Goal: Task Accomplishment & Management: Manage account settings

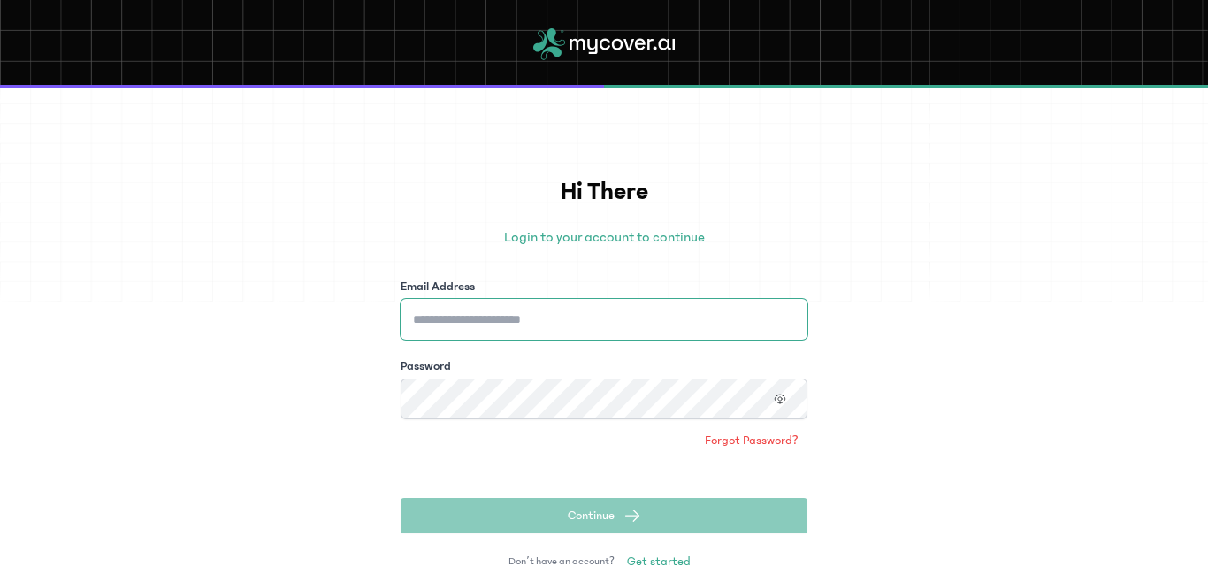
type input "**********"
click at [453, 524] on button "Continue" at bounding box center [603, 515] width 407 height 35
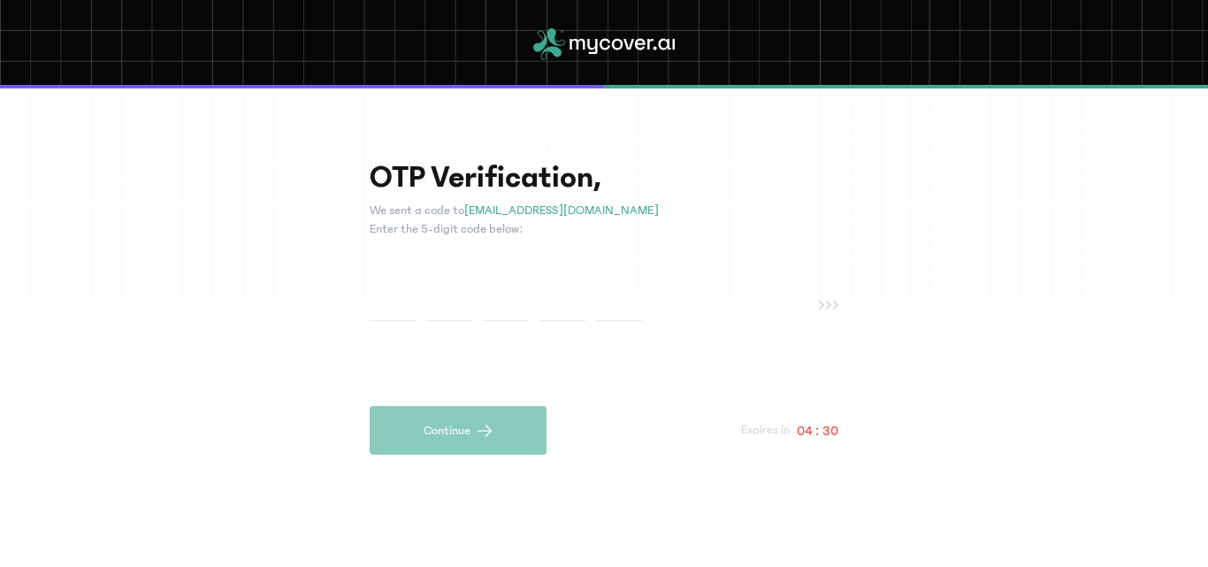
type input "*"
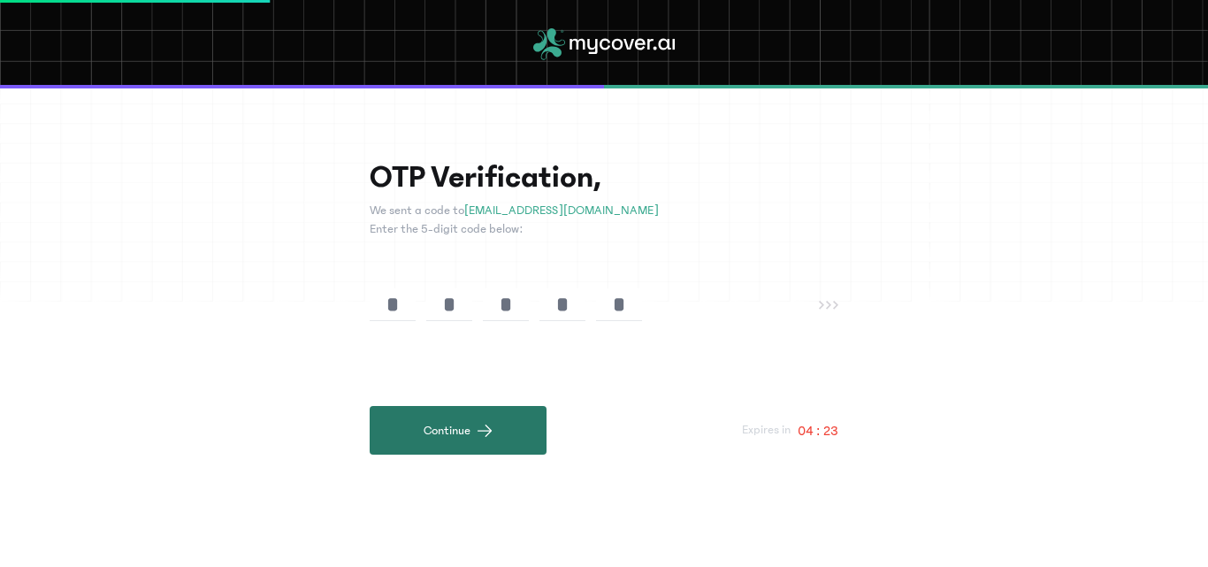
type input "*"
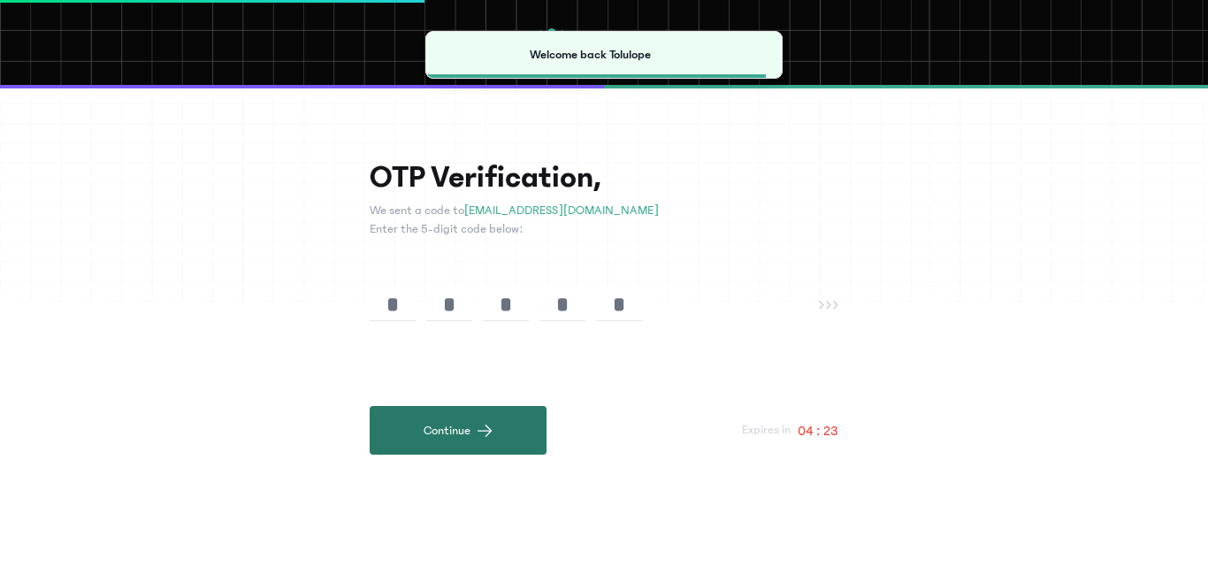
click at [444, 441] on button "Continue" at bounding box center [458, 430] width 177 height 49
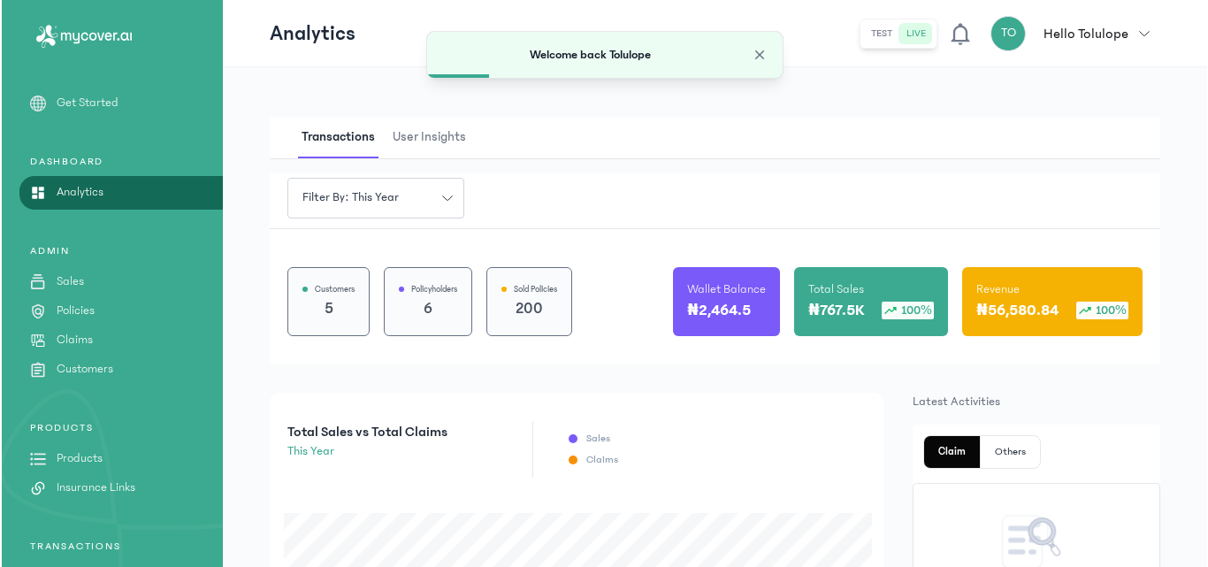
scroll to position [192, 0]
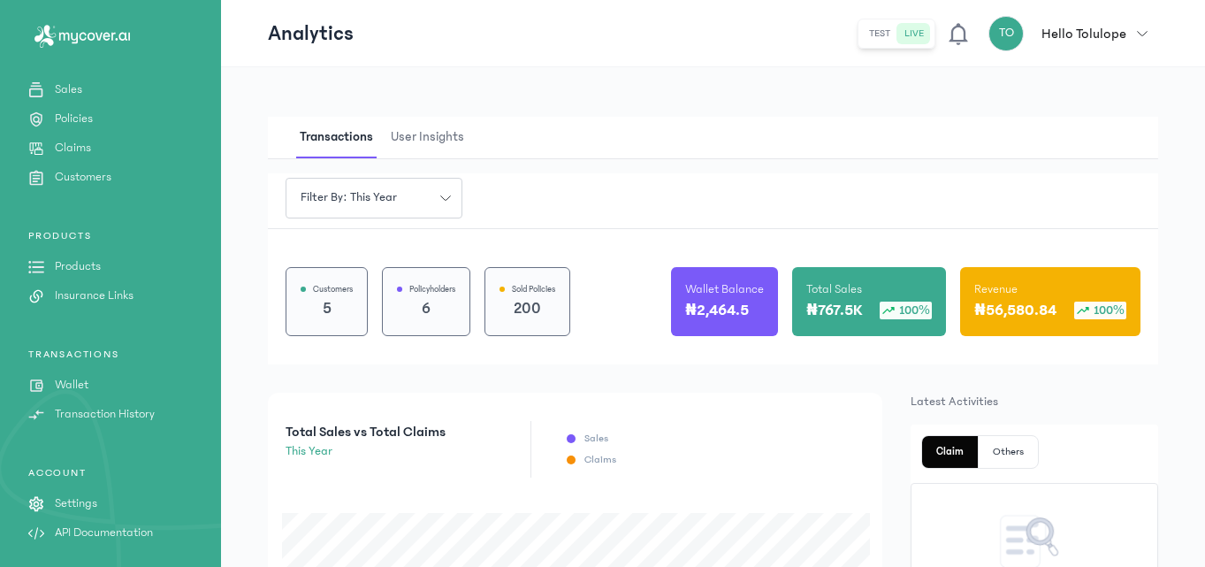
click at [107, 379] on link "Wallet" at bounding box center [110, 385] width 221 height 19
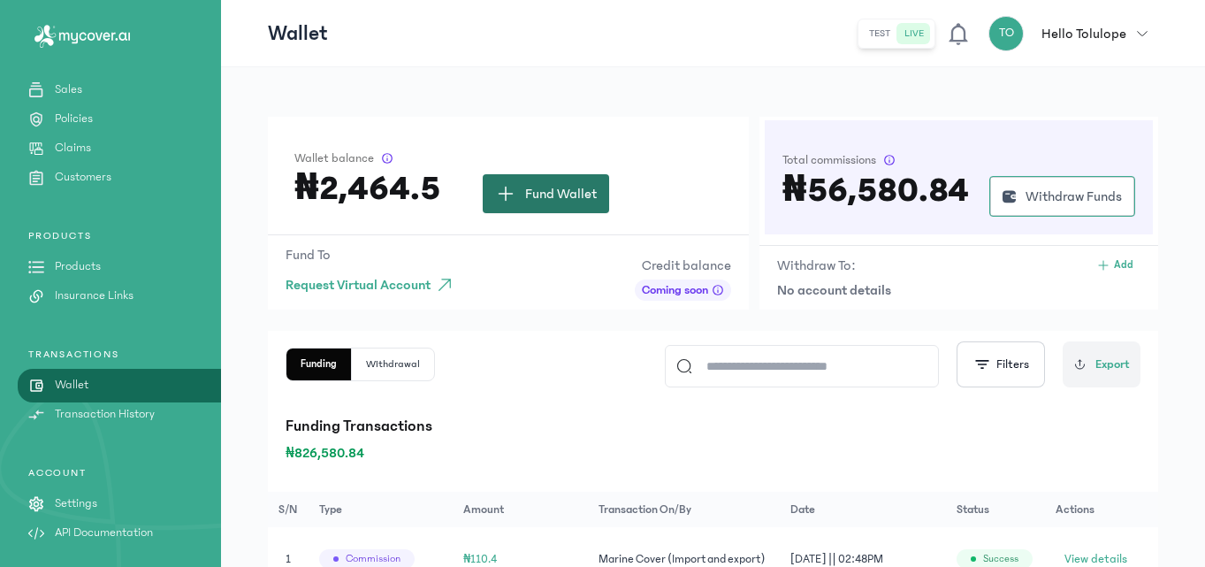
click at [518, 202] on button "Fund Wallet" at bounding box center [546, 193] width 126 height 39
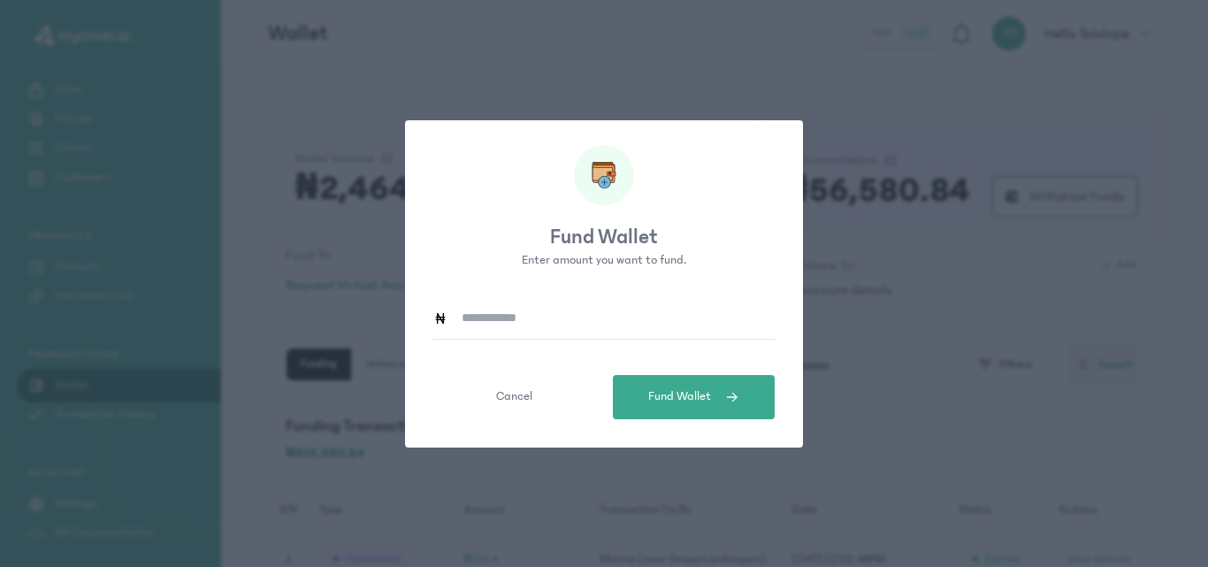
click at [514, 330] on input at bounding box center [610, 318] width 327 height 41
type input "******"
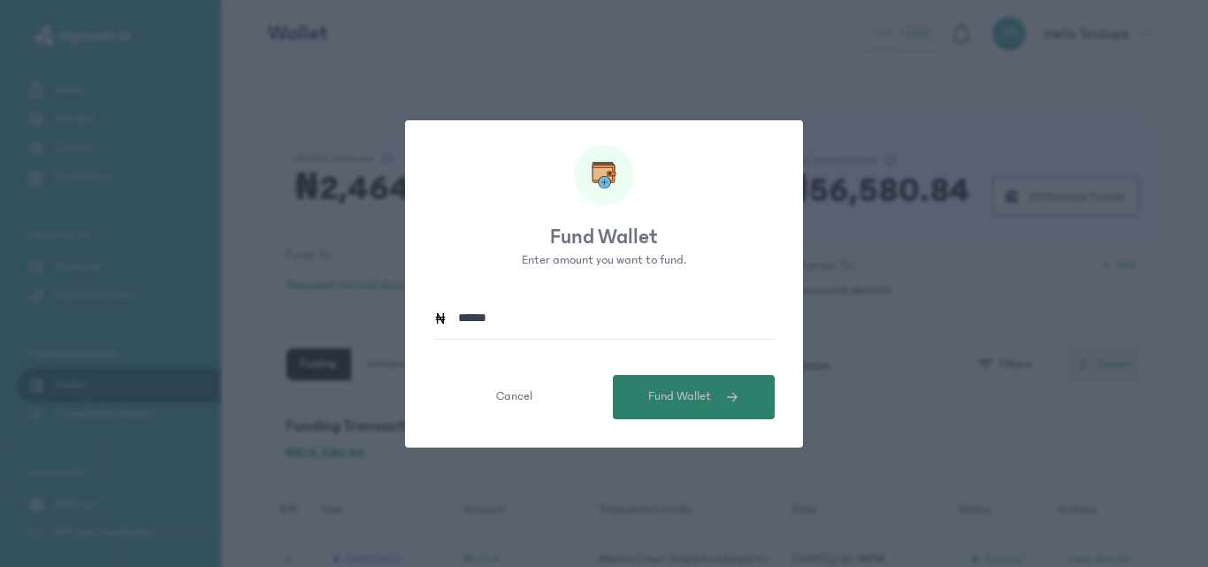
click at [695, 396] on span "Fund Wallet" at bounding box center [679, 396] width 63 height 19
